Goal: Task Accomplishment & Management: Manage account settings

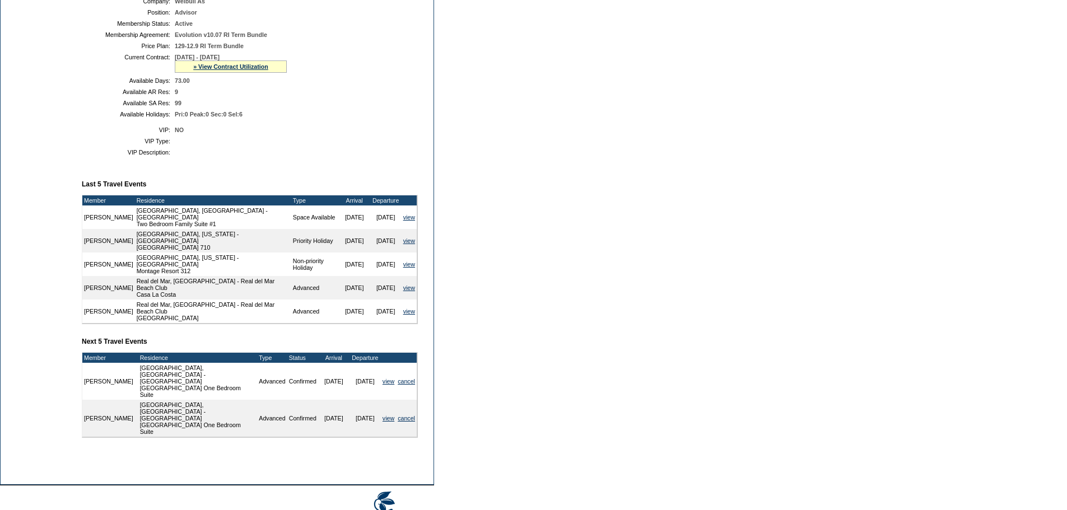
scroll to position [324, 0]
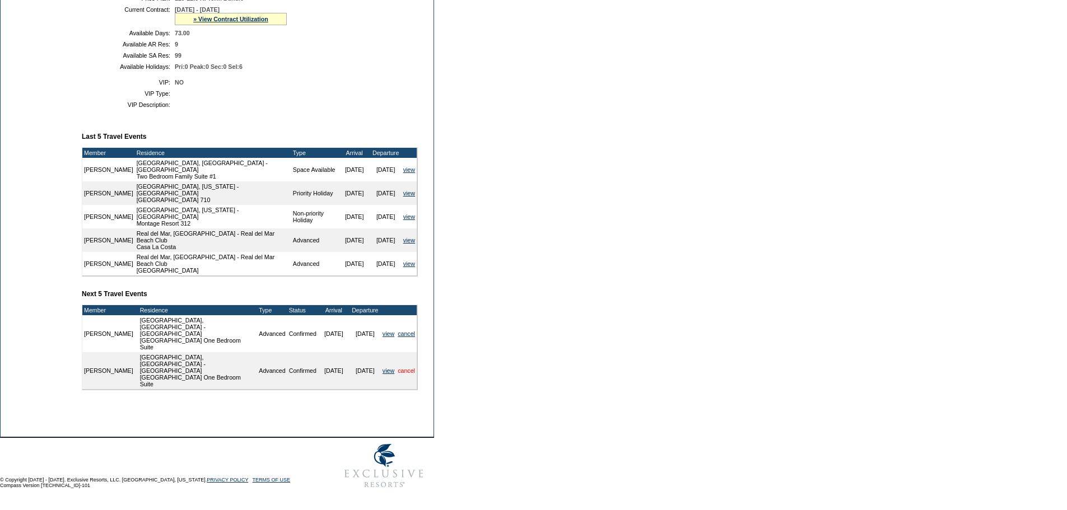
click at [401, 368] on link "cancel" at bounding box center [406, 370] width 17 height 7
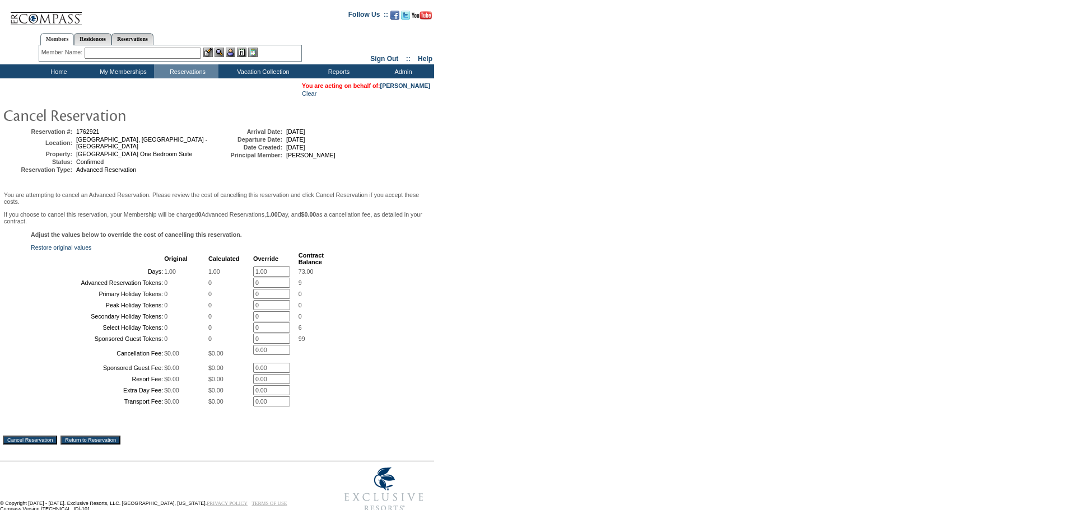
click at [278, 276] on input "1.00" at bounding box center [271, 272] width 37 height 10
type input "1"
type input "0"
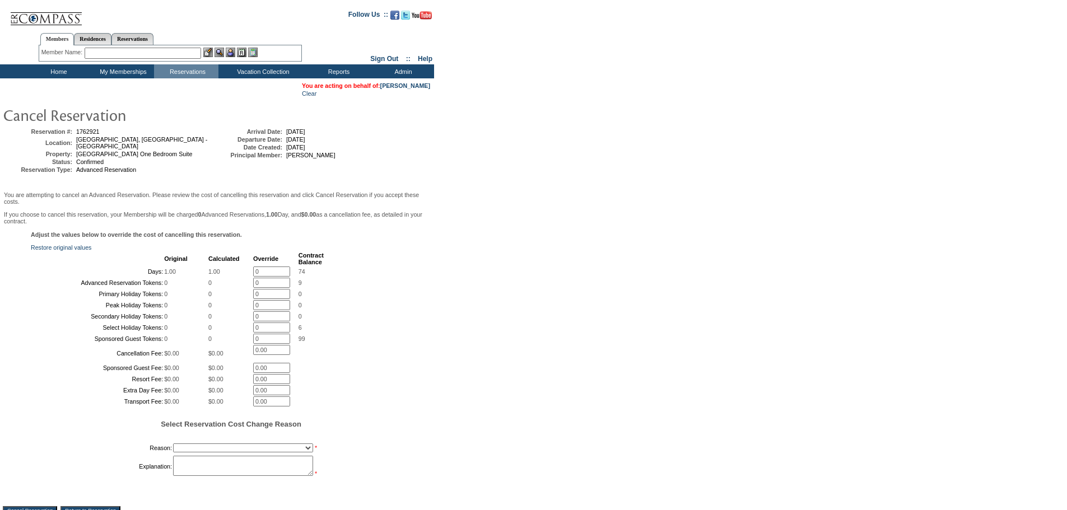
click at [378, 297] on div "Adjust the values below to override the cost of cancelling this reservation. Re…" at bounding box center [217, 360] width 428 height 258
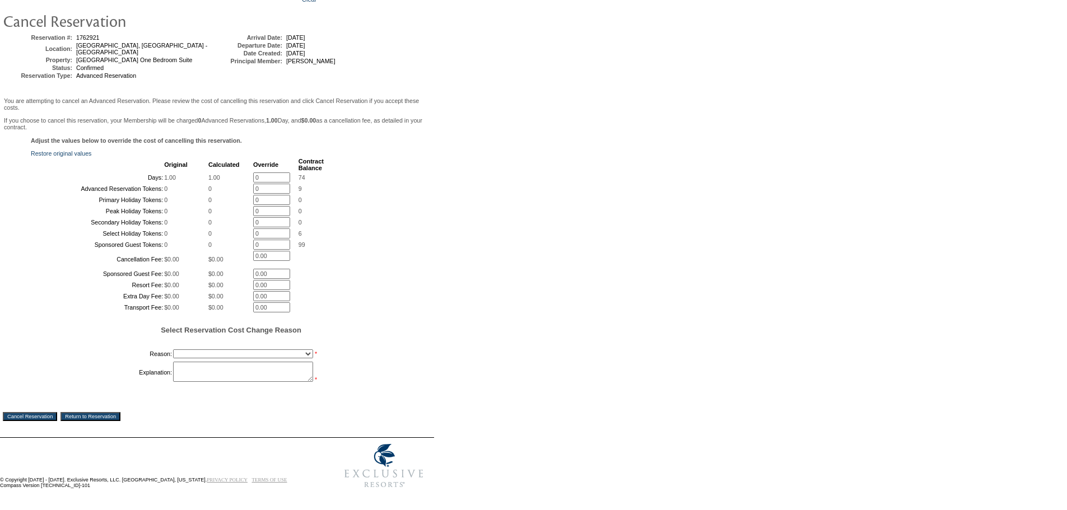
scroll to position [187, 0]
click at [284, 353] on select "Creating Continuous Stay Days Booked After Cancellation Experiential / Hotel / …" at bounding box center [243, 353] width 140 height 9
select select "1030"
click at [173, 349] on select "Creating Continuous Stay Days Booked After Cancellation Experiential / Hotel / …" at bounding box center [243, 353] width 140 height 9
click at [257, 365] on textarea at bounding box center [243, 372] width 140 height 20
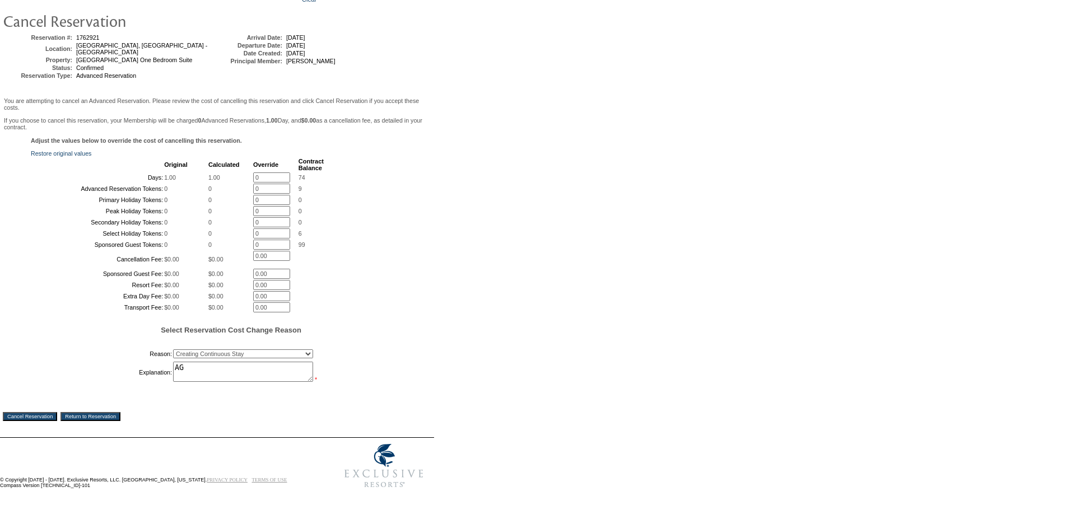
type textarea "AG"
click at [47, 414] on input "Cancel Reservation" at bounding box center [30, 416] width 54 height 9
